Goal: Check status

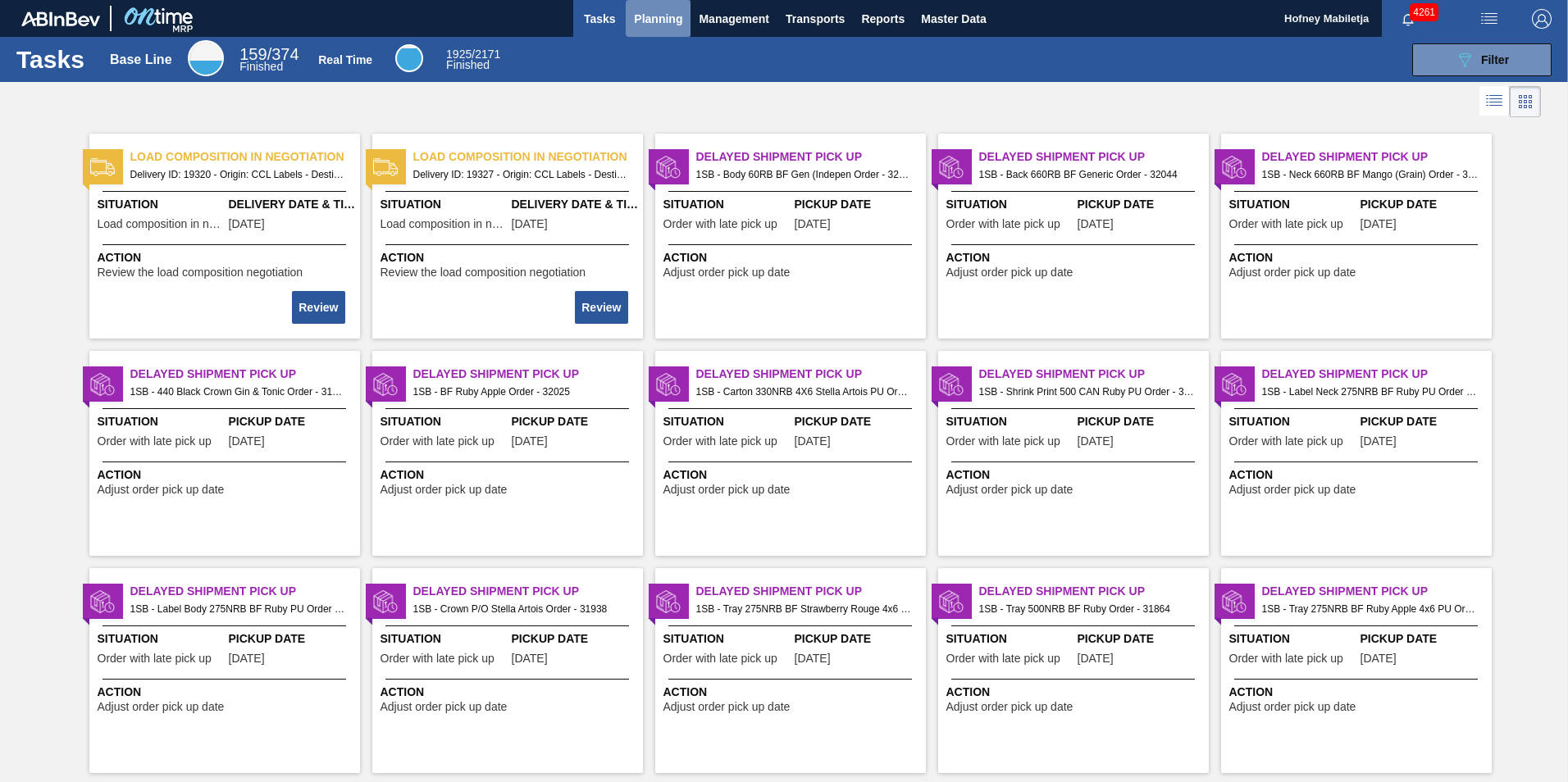
click at [656, 12] on span "Planning" at bounding box center [658, 18] width 48 height 19
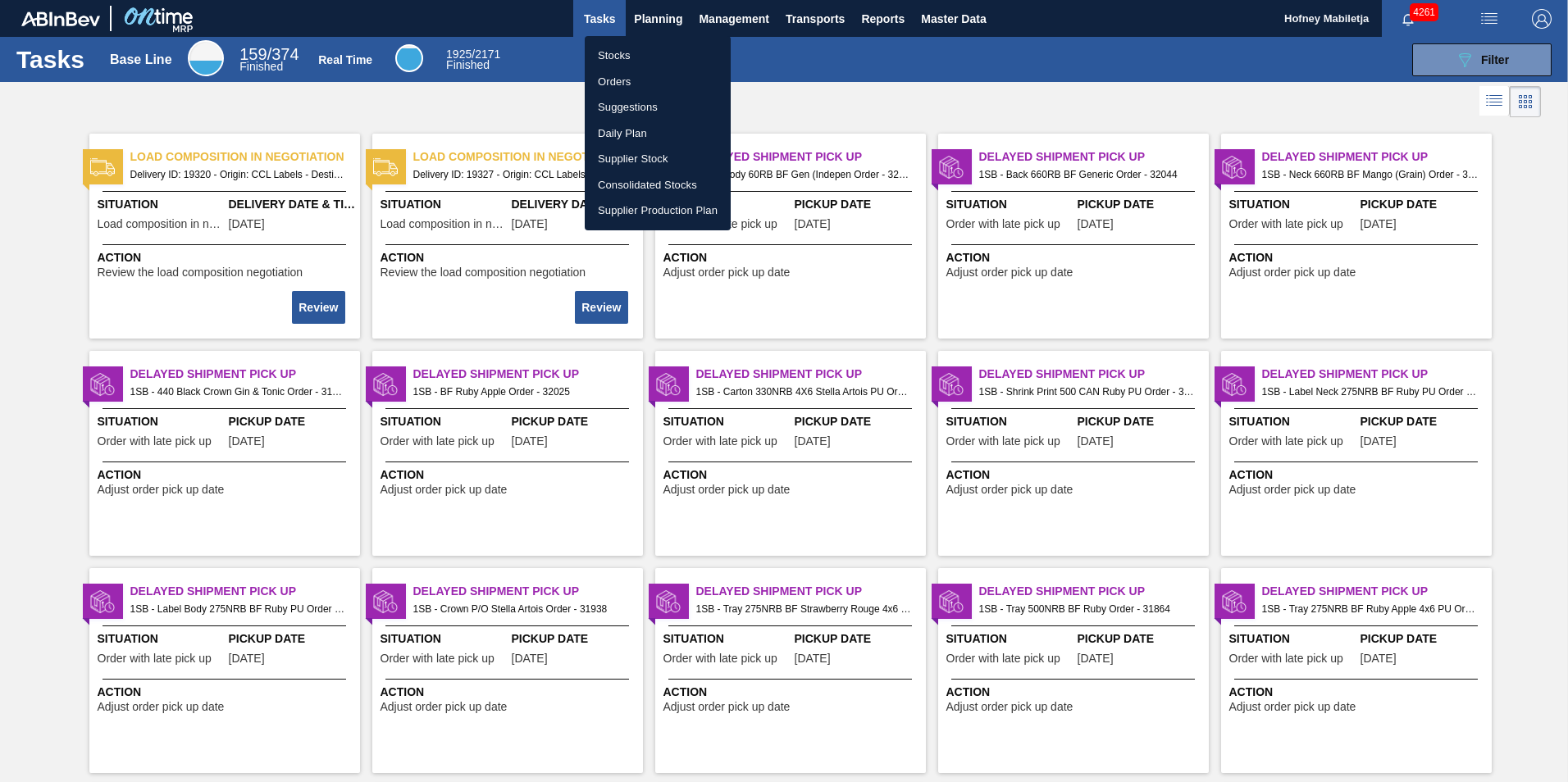
click at [626, 52] on li "Stocks" at bounding box center [657, 55] width 146 height 26
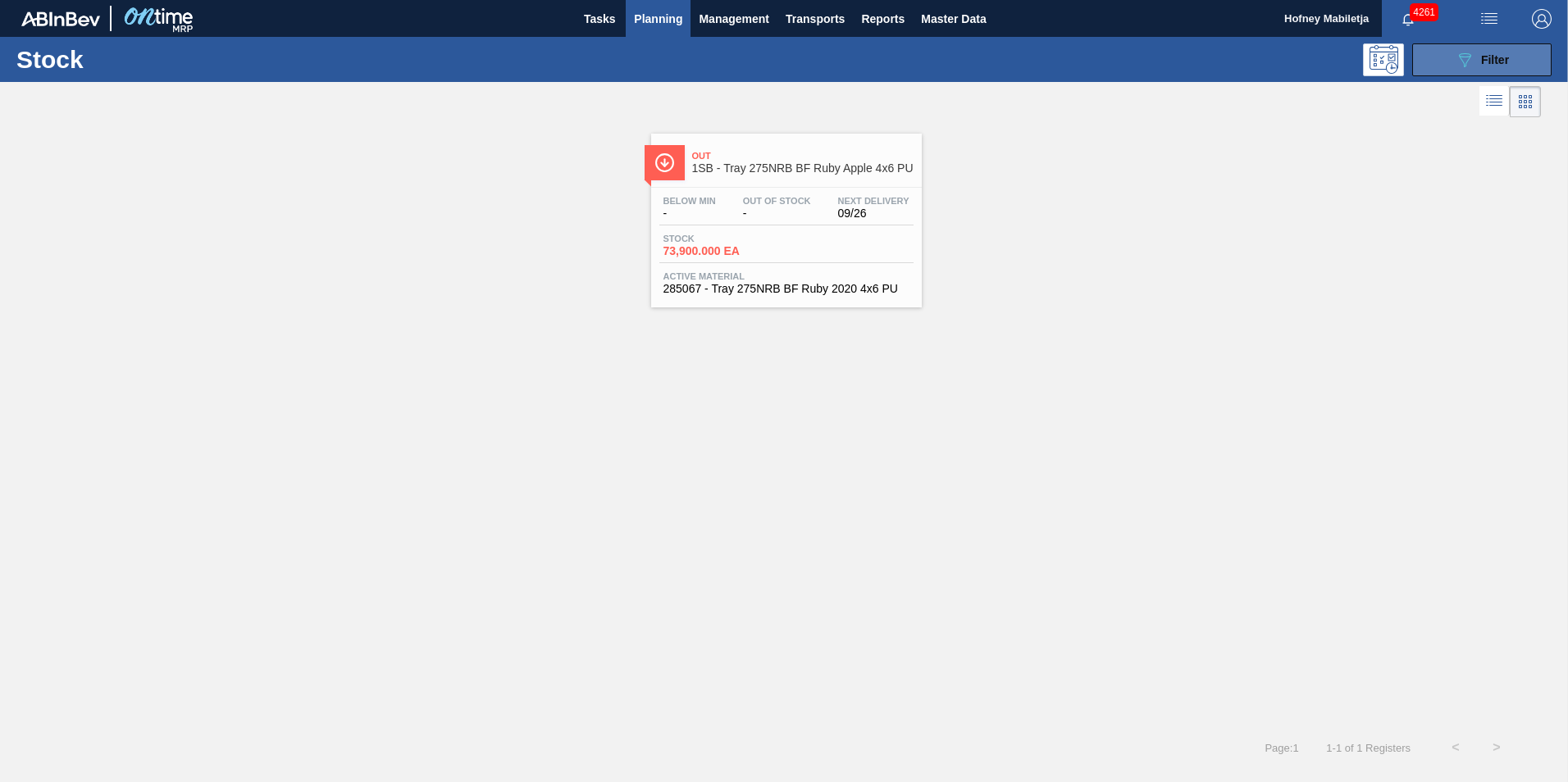
click at [1489, 53] on span "Filter" at bounding box center [1494, 60] width 28 height 14
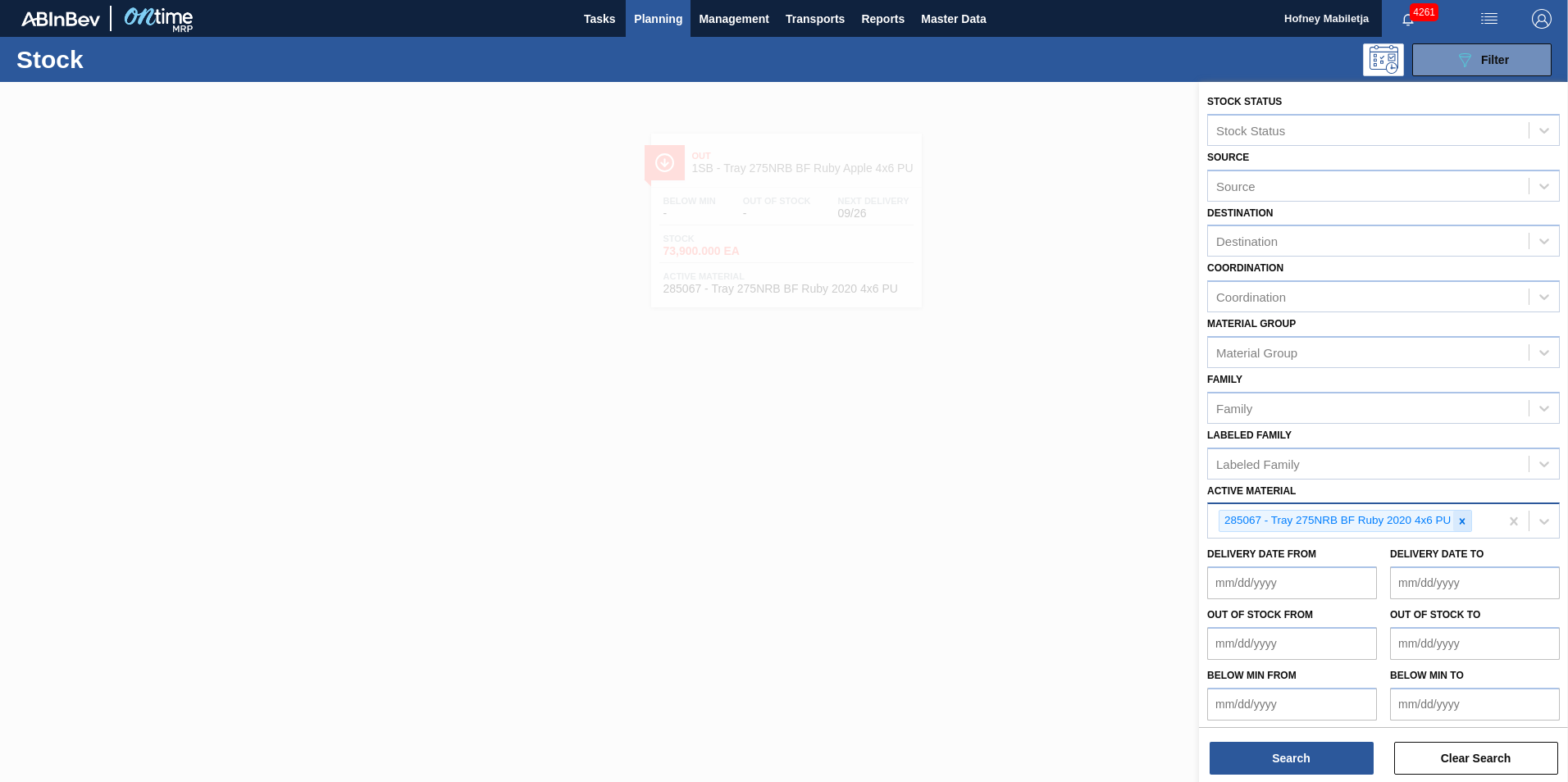
click at [1462, 523] on icon at bounding box center [1462, 521] width 6 height 6
paste Material "283767"
type Material "283767"
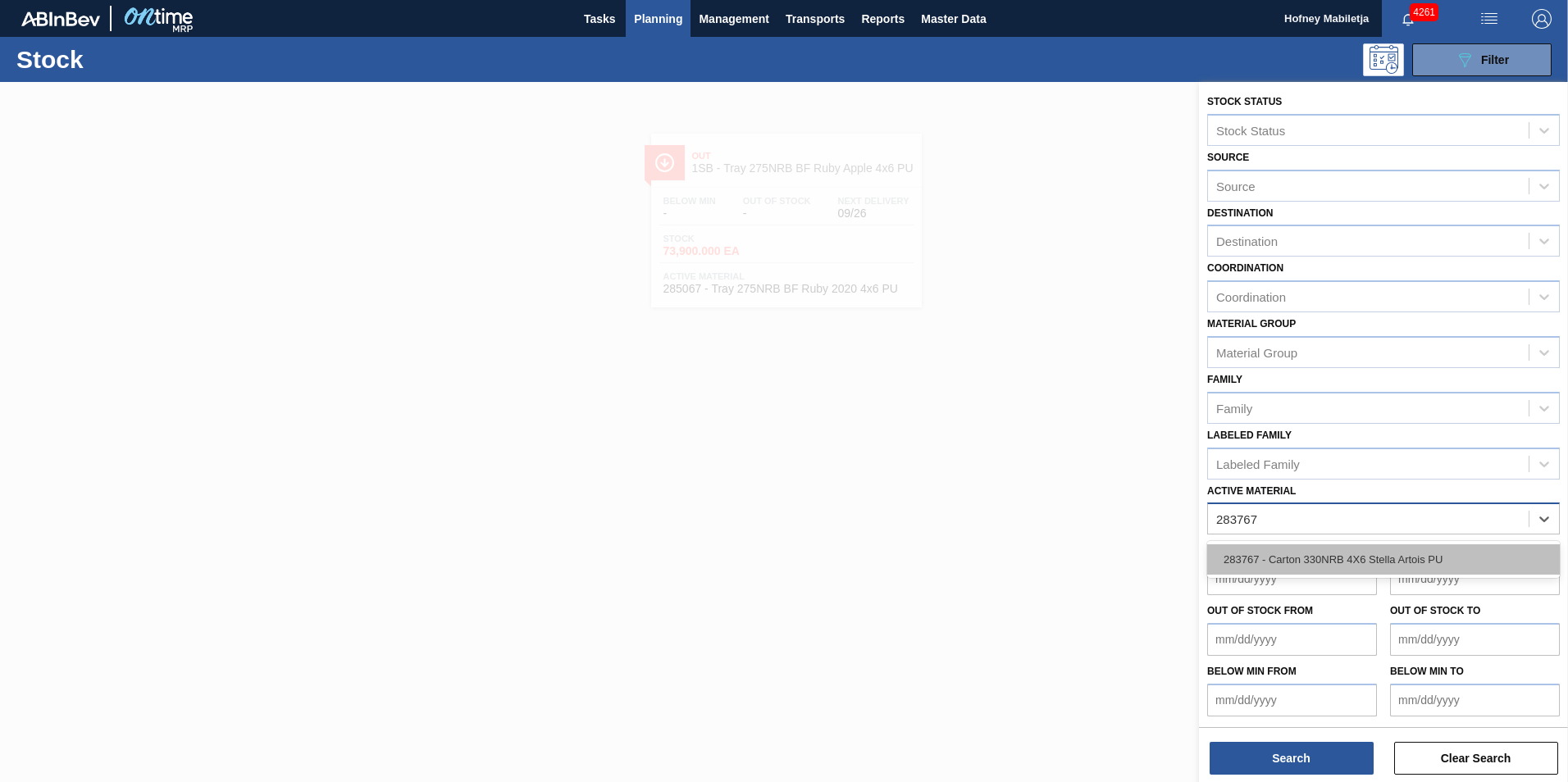
click at [1335, 553] on div "283767 - Carton 330NRB 4X6 Stella Artois PU" at bounding box center [1383, 558] width 352 height 30
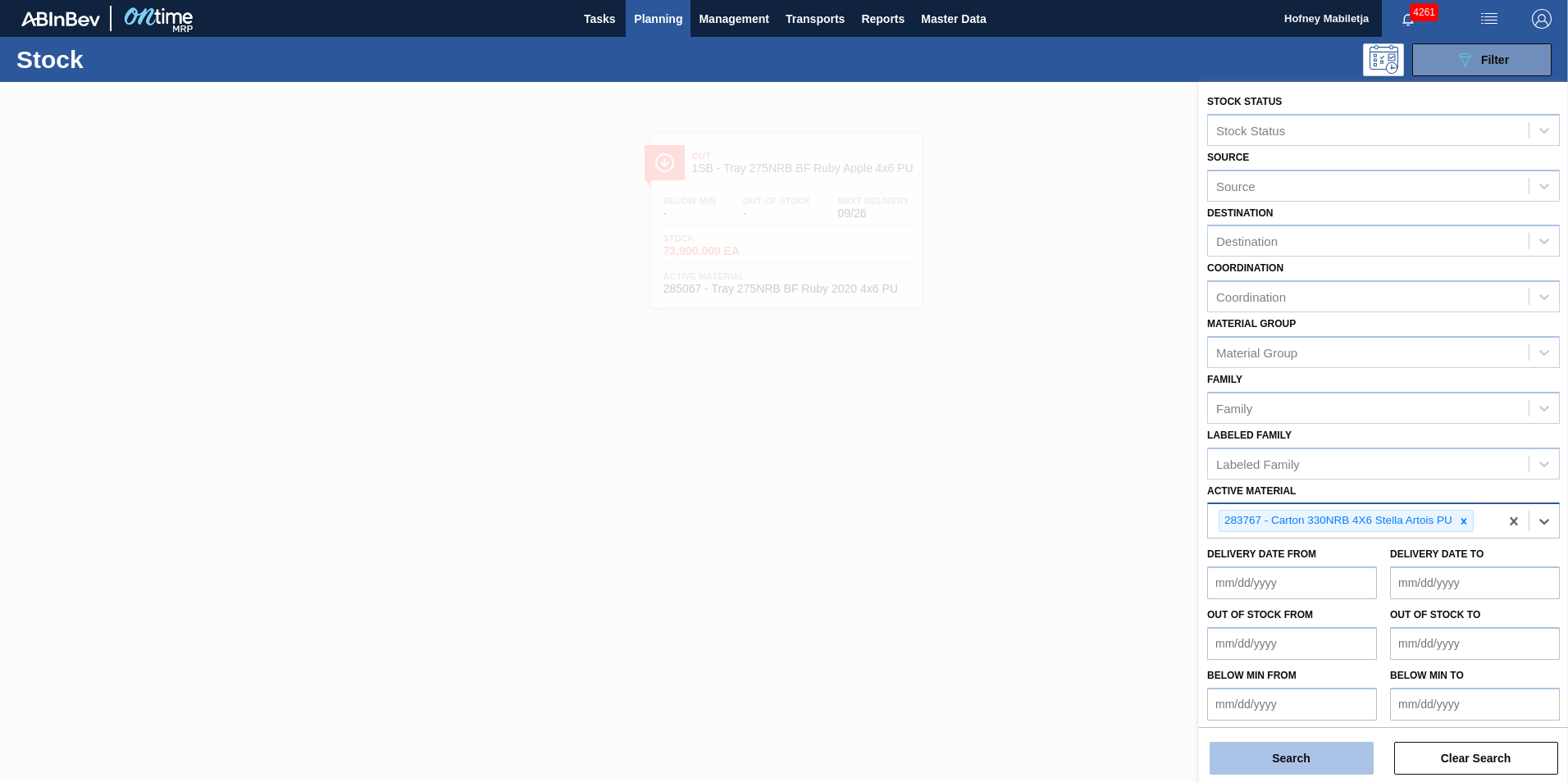
click at [1305, 754] on button "Search" at bounding box center [1290, 759] width 164 height 33
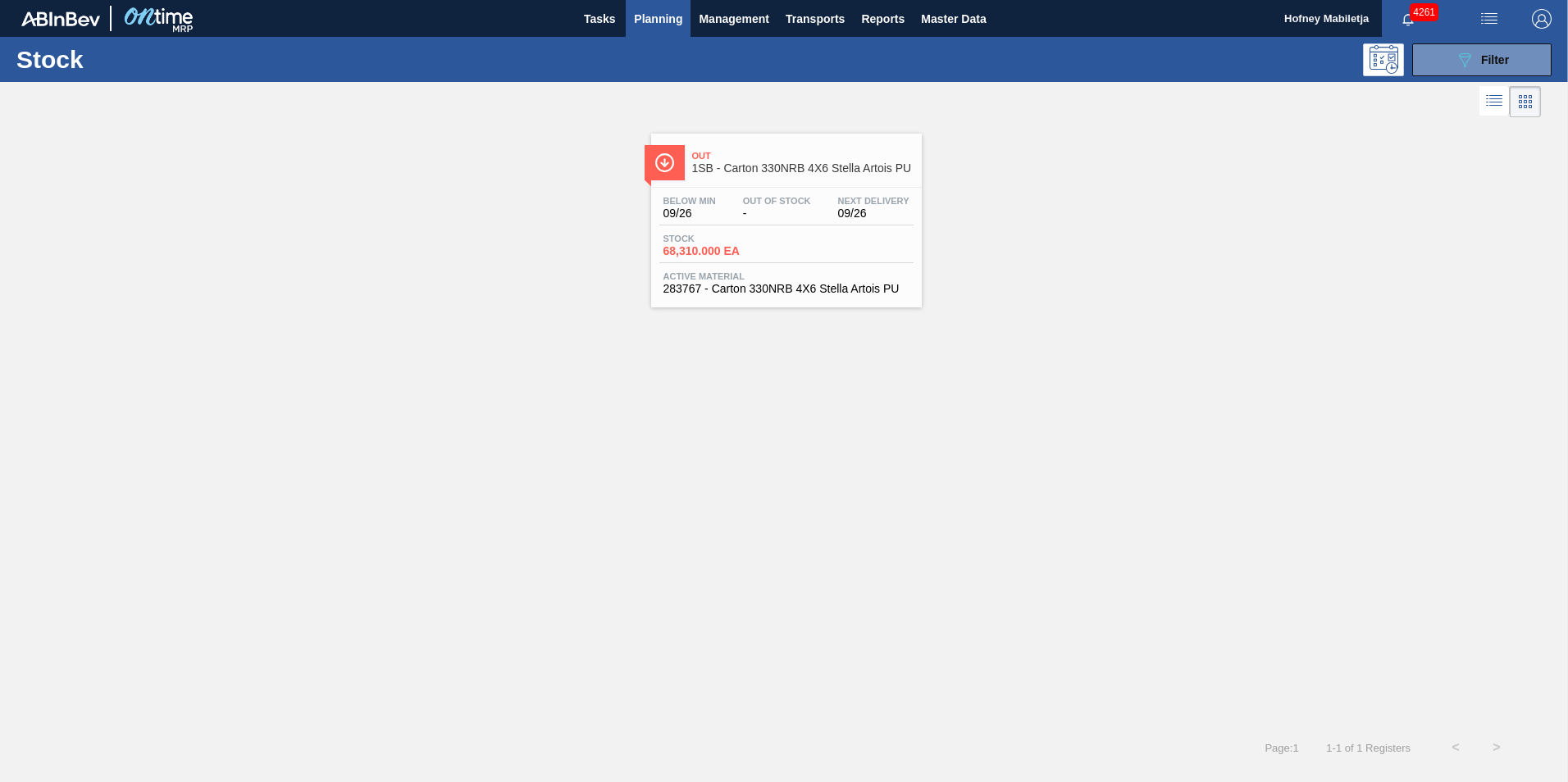
click at [781, 233] on div "Stock 68,310.000 EA" at bounding box center [786, 248] width 255 height 29
